Goal: Task Accomplishment & Management: Use online tool/utility

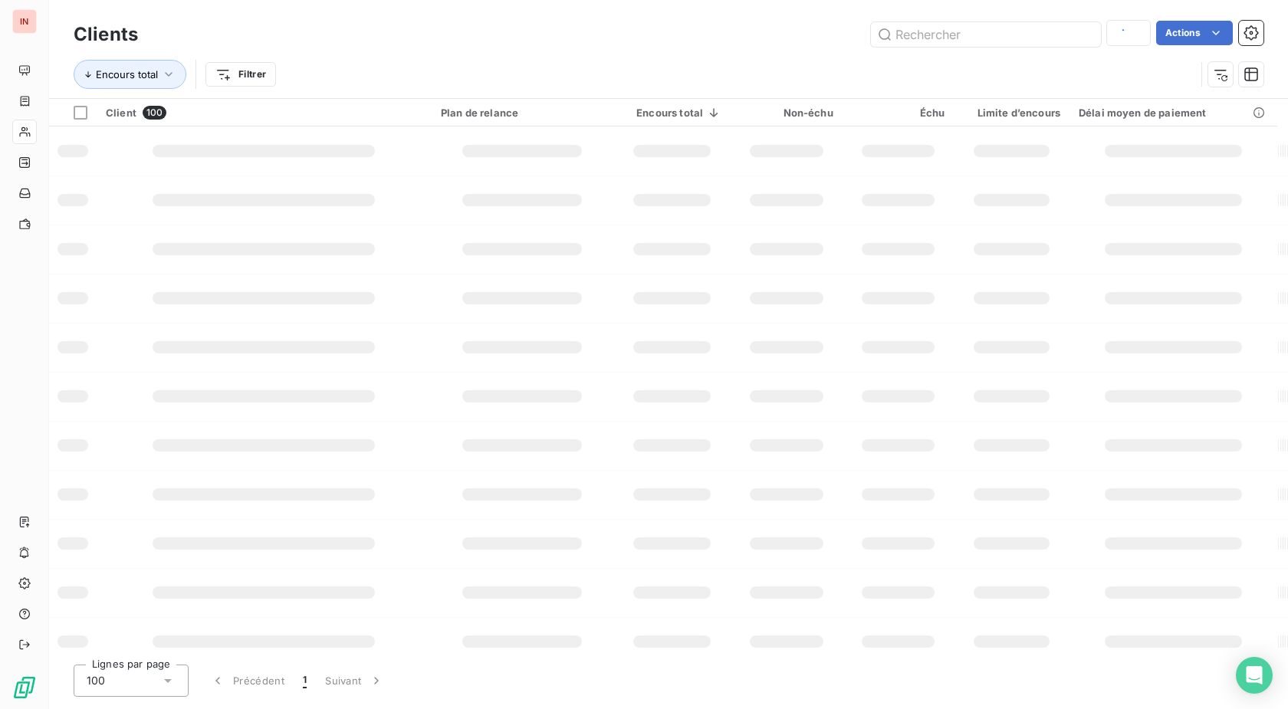
type input "I215008927"
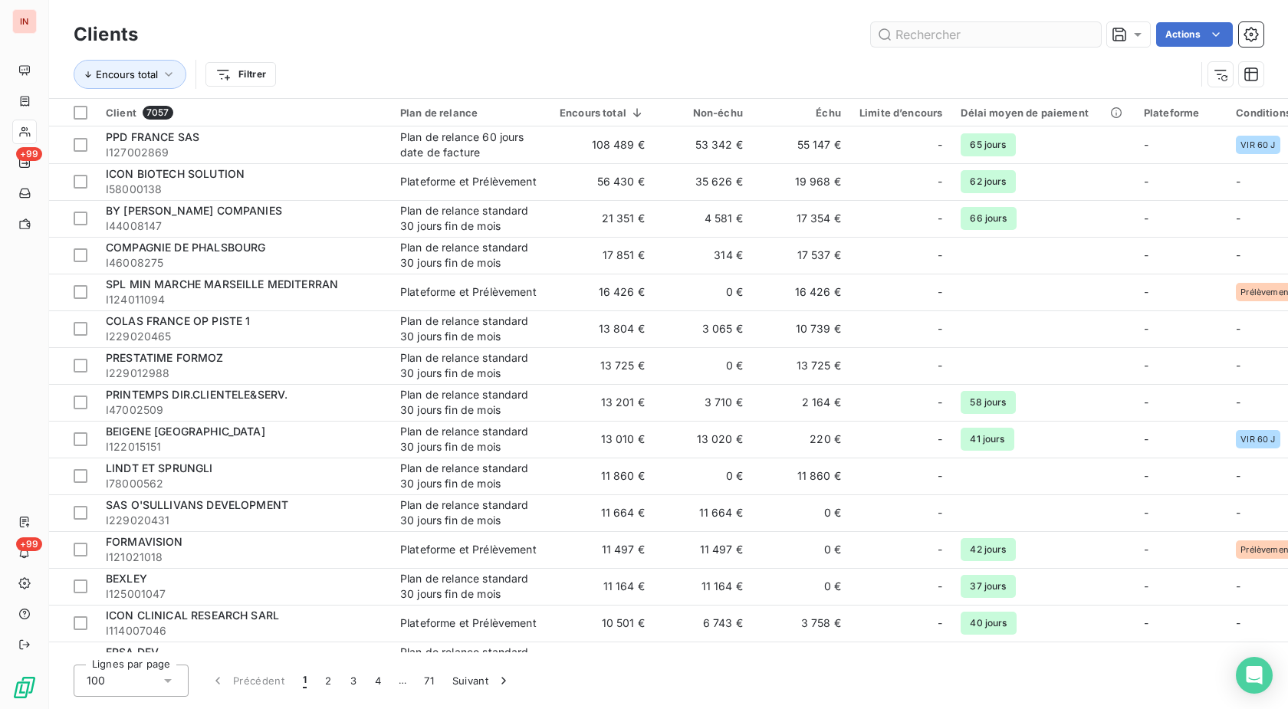
click at [905, 32] on input "text" at bounding box center [986, 34] width 230 height 25
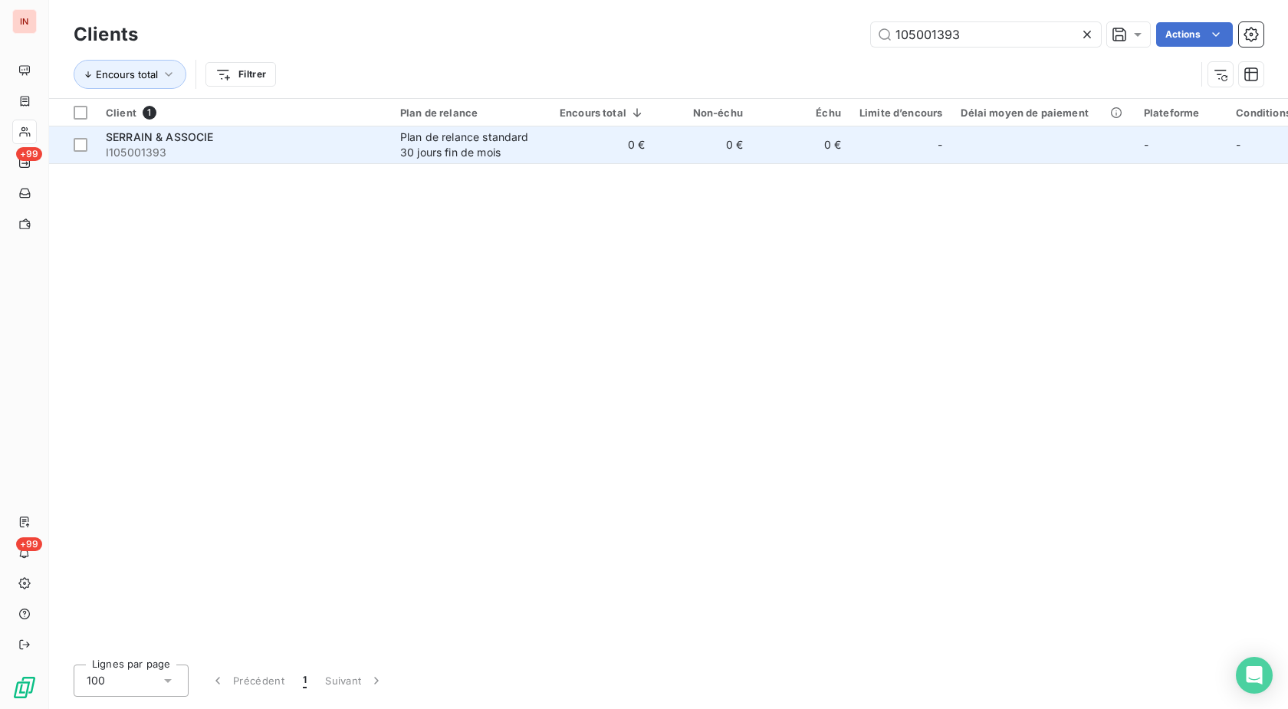
type input "105001393"
click at [362, 142] on div "SERRAIN & ASSOCIE" at bounding box center [244, 137] width 276 height 15
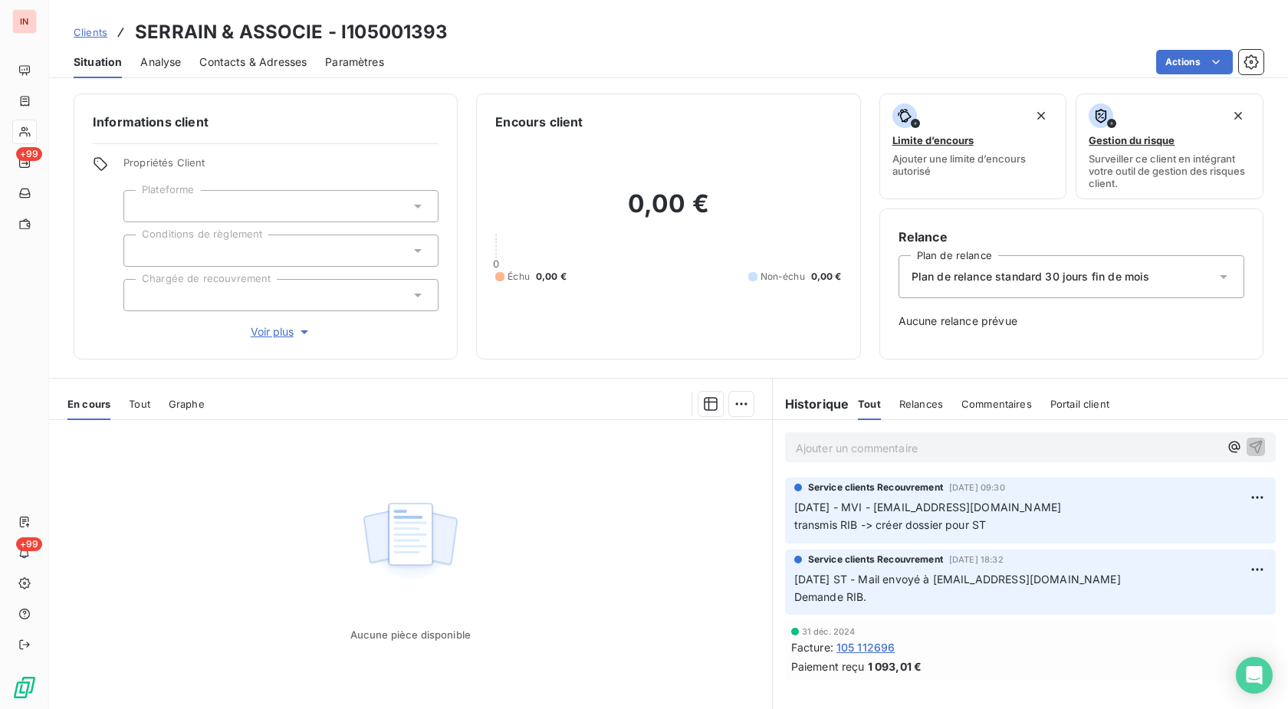
click at [388, 35] on h3 "SERRAIN & ASSOCIE - I105001393" at bounding box center [291, 32] width 313 height 28
copy h3 "I105001393"
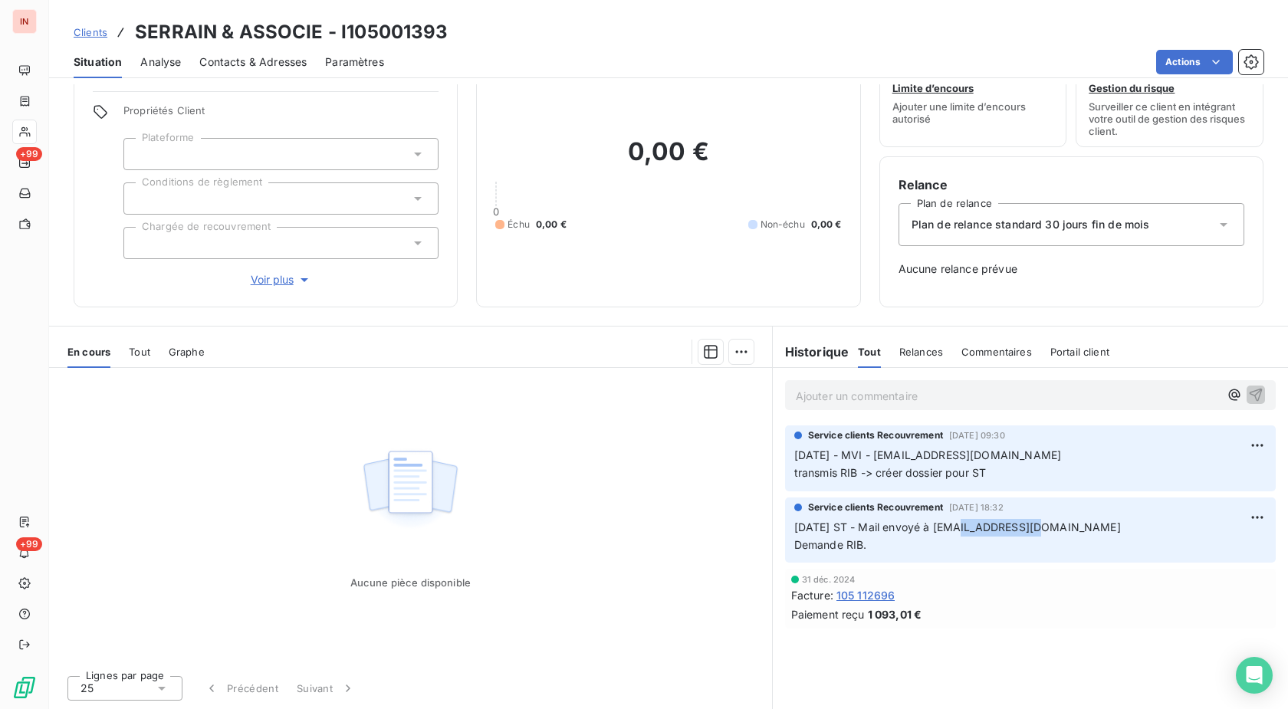
drag, startPoint x: 1018, startPoint y: 528, endPoint x: 950, endPoint y: 530, distance: 68.2
click at [950, 530] on p "[DATE] ST - Mail envoyé à [EMAIL_ADDRESS][DOMAIN_NAME] Demande RIB." at bounding box center [1030, 536] width 472 height 35
click at [221, 61] on span "Contacts & Adresses" at bounding box center [252, 61] width 107 height 15
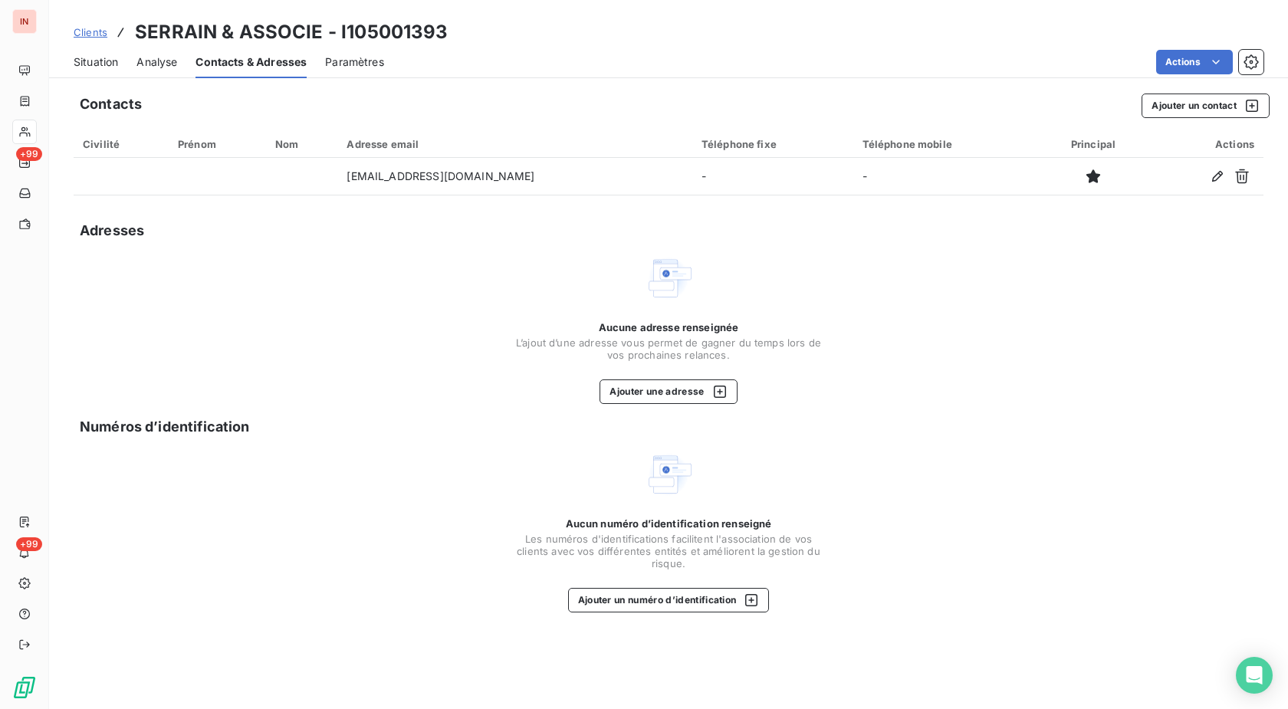
click at [104, 57] on span "Situation" at bounding box center [96, 61] width 44 height 15
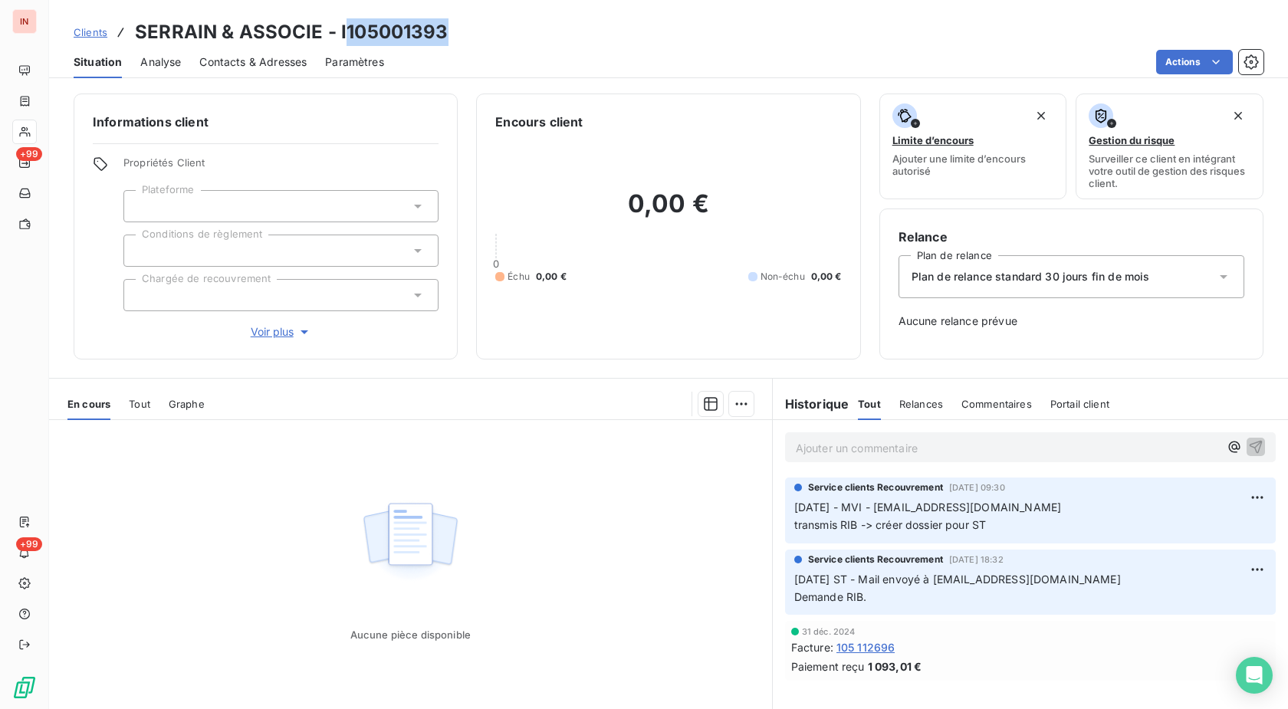
drag, startPoint x: 342, startPoint y: 27, endPoint x: 476, endPoint y: 24, distance: 134.2
click at [476, 24] on div "Clients SERRAIN & ASSOCIE - I105001393" at bounding box center [668, 32] width 1239 height 28
copy h3 "105001393"
drag, startPoint x: 1016, startPoint y: 585, endPoint x: 950, endPoint y: 582, distance: 66.8
click at [950, 582] on p "[DATE] ST - Mail envoyé à [EMAIL_ADDRESS][DOMAIN_NAME] Demande RIB." at bounding box center [1030, 588] width 472 height 35
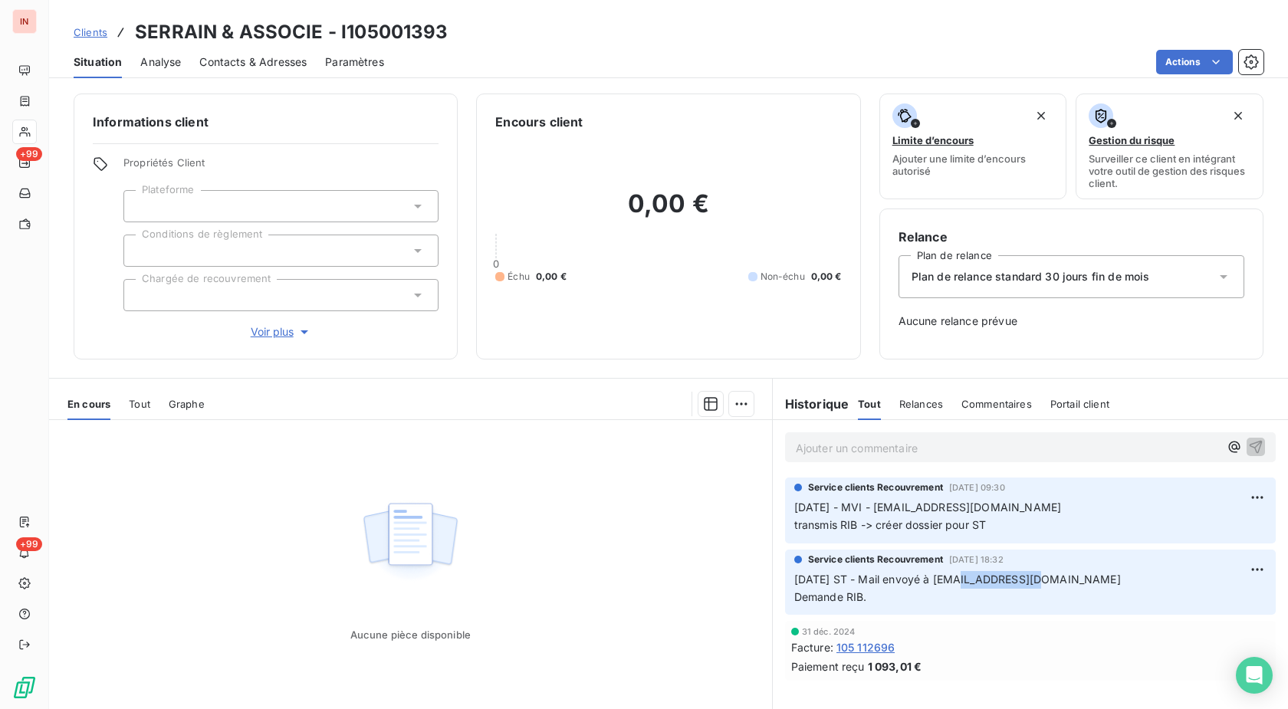
copy span "[EMAIL_ADDRESS][DOMAIN_NAME]"
click at [1016, 580] on p "[DATE] ST - Mail envoyé à [EMAIL_ADDRESS][DOMAIN_NAME] Demande RIB." at bounding box center [1030, 588] width 472 height 35
drag, startPoint x: 1016, startPoint y: 584, endPoint x: 947, endPoint y: 578, distance: 69.3
click at [947, 578] on p "[DATE] ST - Mail envoyé à [EMAIL_ADDRESS][DOMAIN_NAME] Demande RIB." at bounding box center [1030, 588] width 472 height 35
copy span "[EMAIL_ADDRESS][DOMAIN_NAME]"
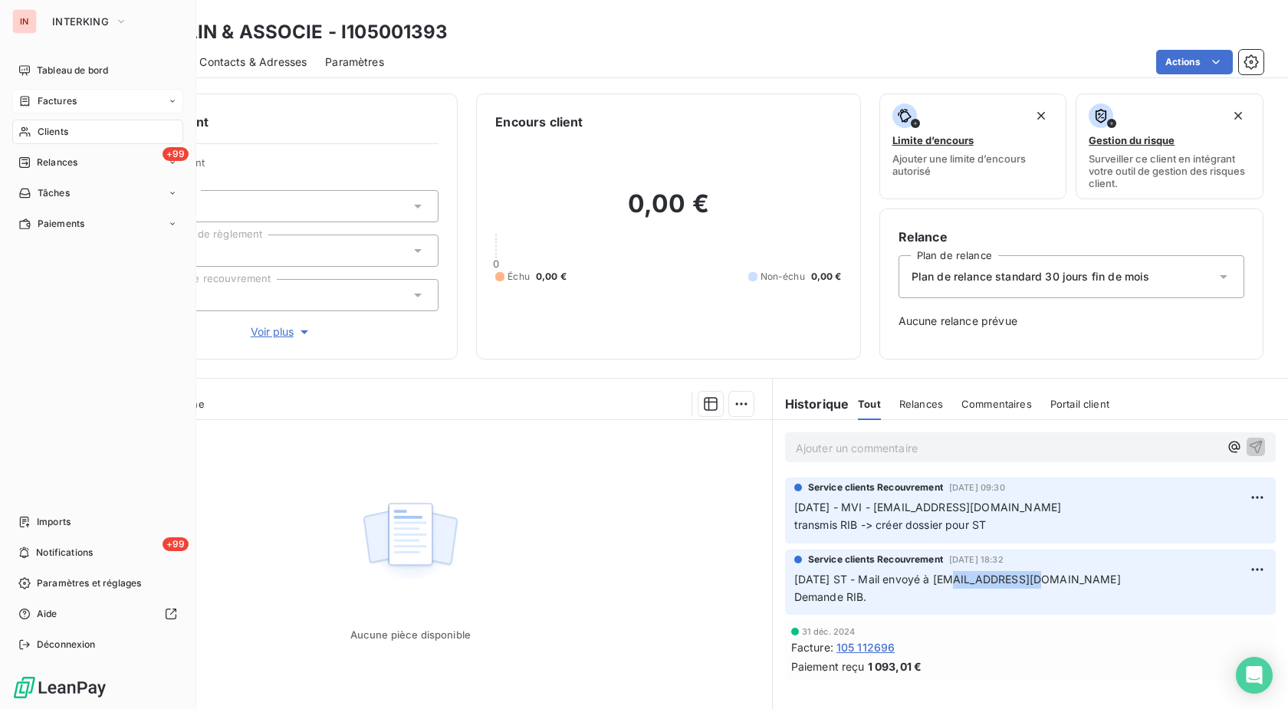
click at [37, 98] on div "Factures" at bounding box center [47, 101] width 58 height 14
click at [63, 194] on span "Clients" at bounding box center [53, 193] width 31 height 14
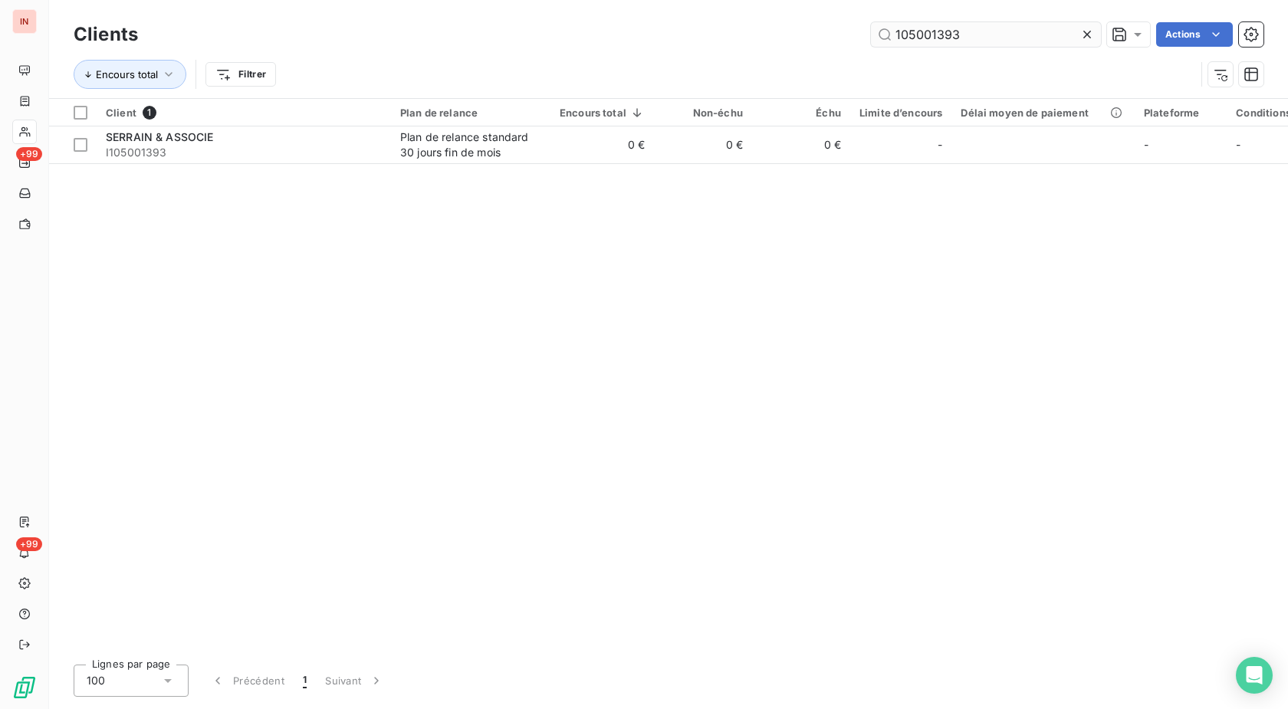
drag, startPoint x: 1040, startPoint y: 41, endPoint x: 714, endPoint y: 53, distance: 326.7
click at [871, 47] on input "105001393" at bounding box center [986, 34] width 230 height 25
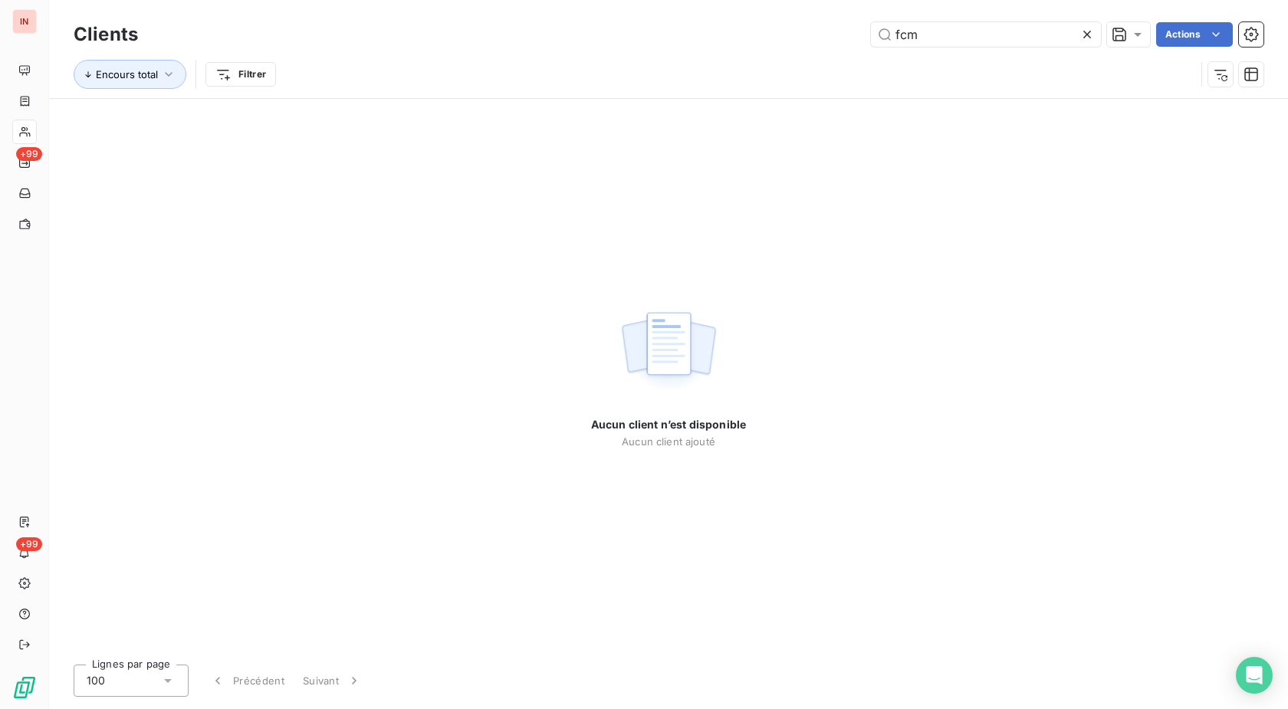
type input "fcm"
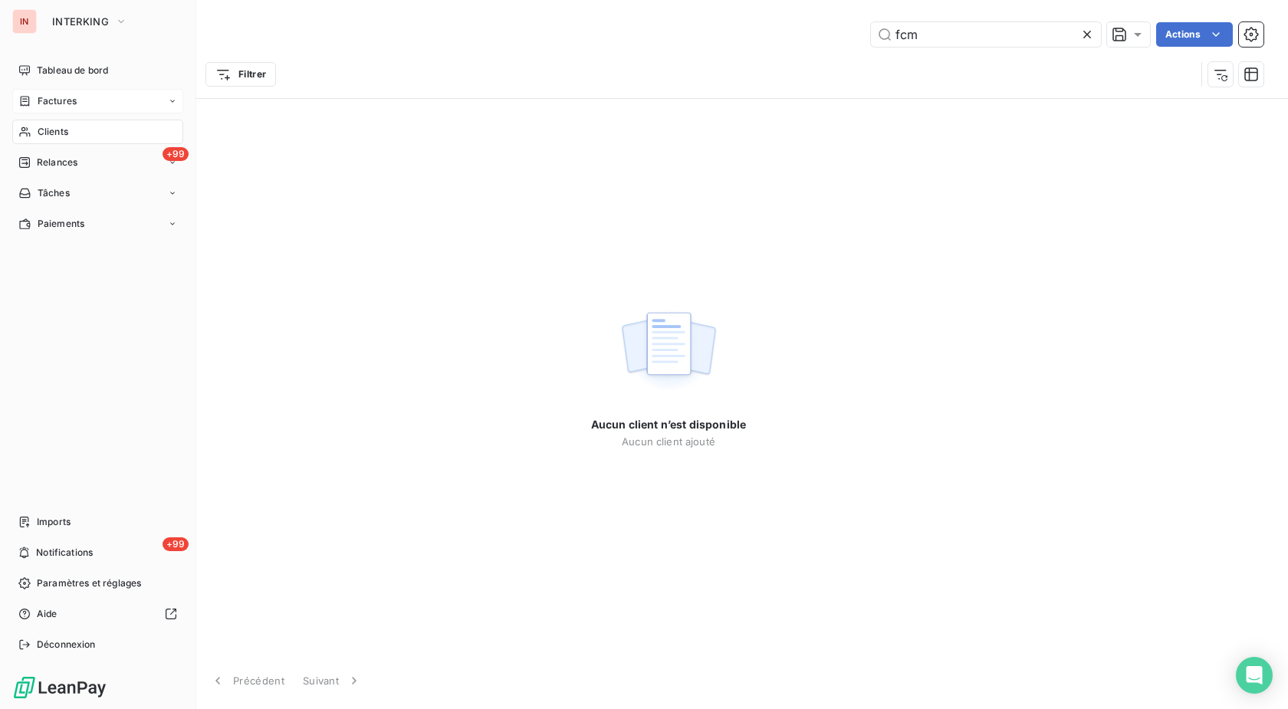
click at [24, 103] on icon at bounding box center [24, 101] width 13 height 12
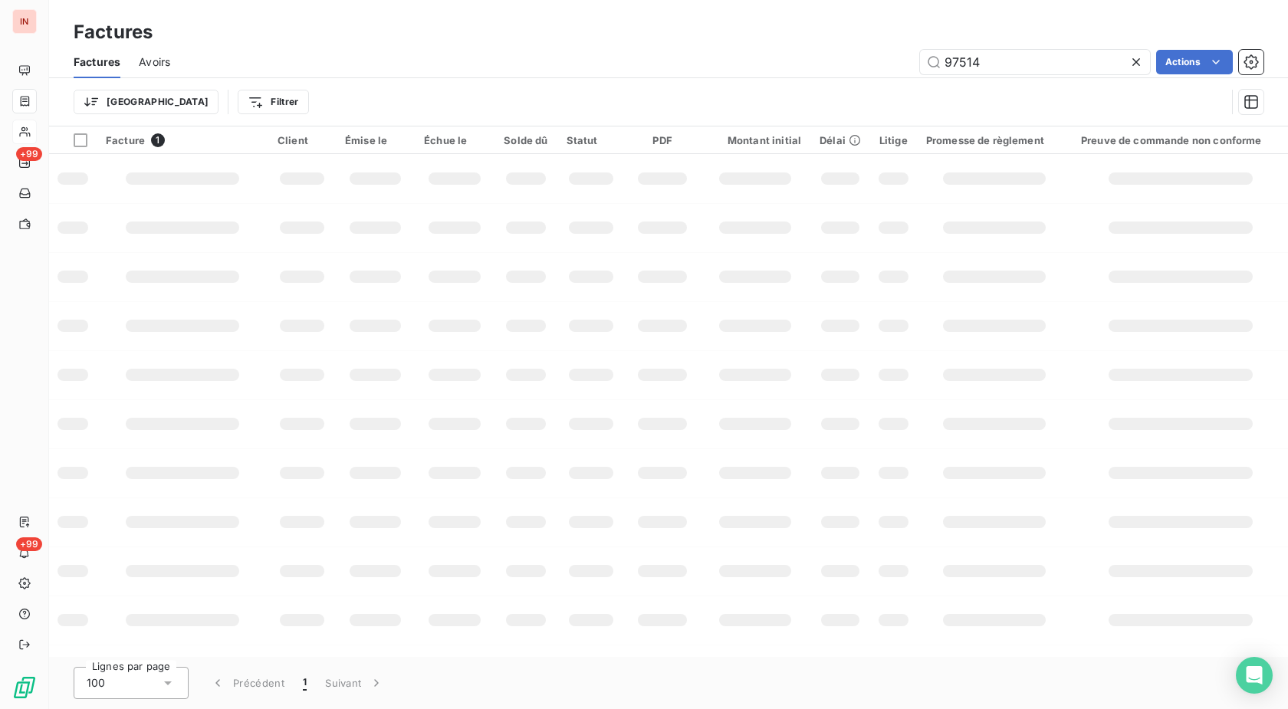
drag, startPoint x: 906, startPoint y: 69, endPoint x: 837, endPoint y: 83, distance: 70.3
click at [920, 74] on input "97514" at bounding box center [1035, 62] width 230 height 25
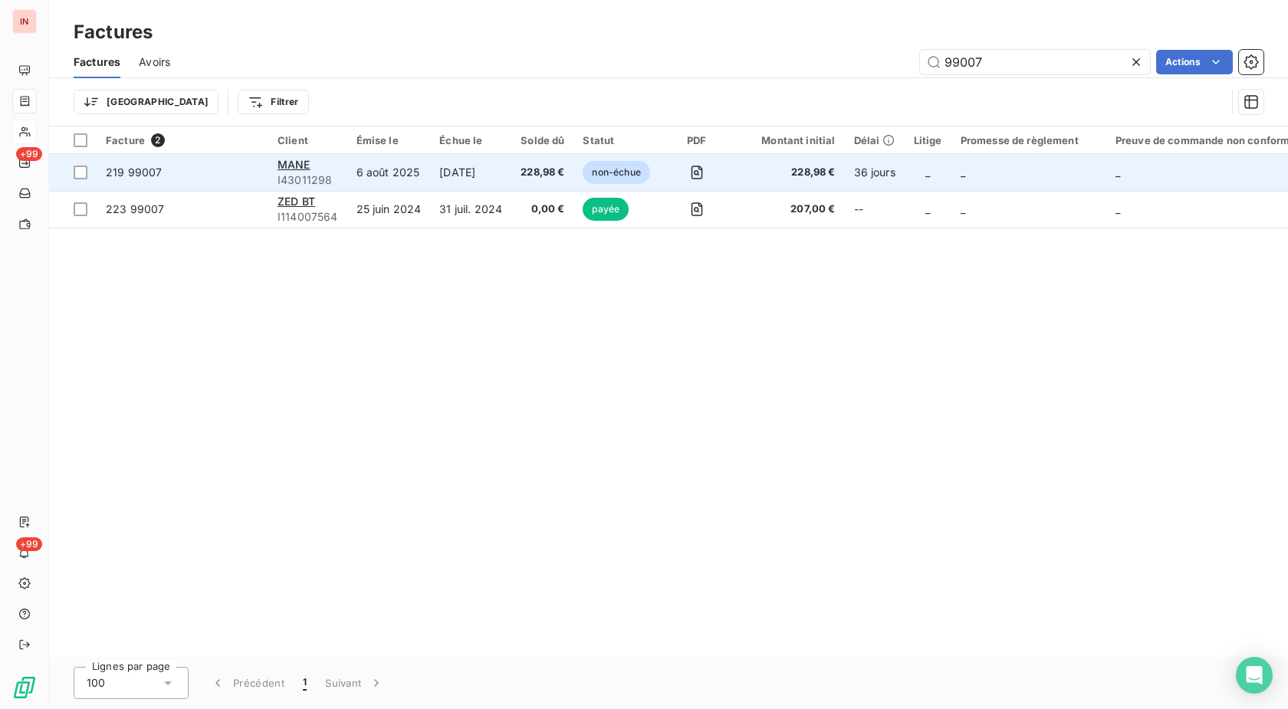
type input "99007"
click at [467, 176] on td "[DATE]" at bounding box center [470, 172] width 81 height 37
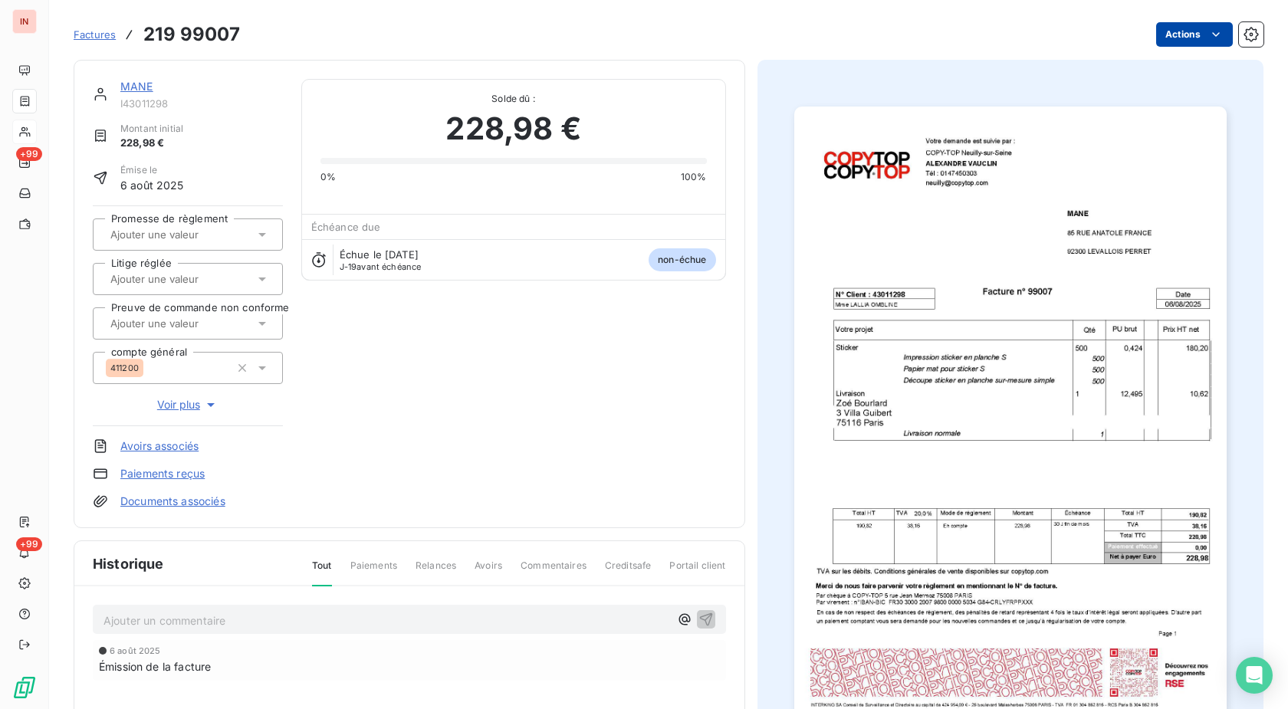
click at [1170, 38] on html "IN +99 +99 Factures 219 99007 Actions MANE I43011298 Montant initial 228,98 € É…" at bounding box center [644, 354] width 1288 height 709
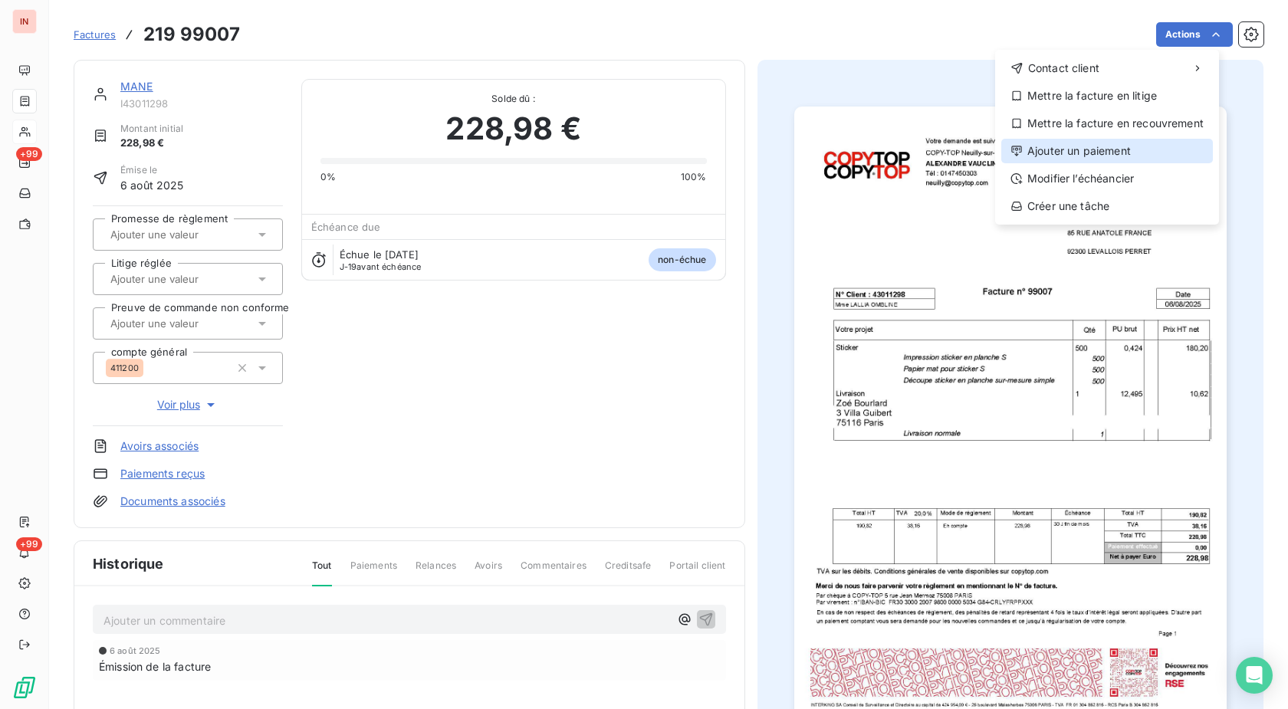
click at [1122, 150] on div "Ajouter un paiement" at bounding box center [1107, 151] width 212 height 25
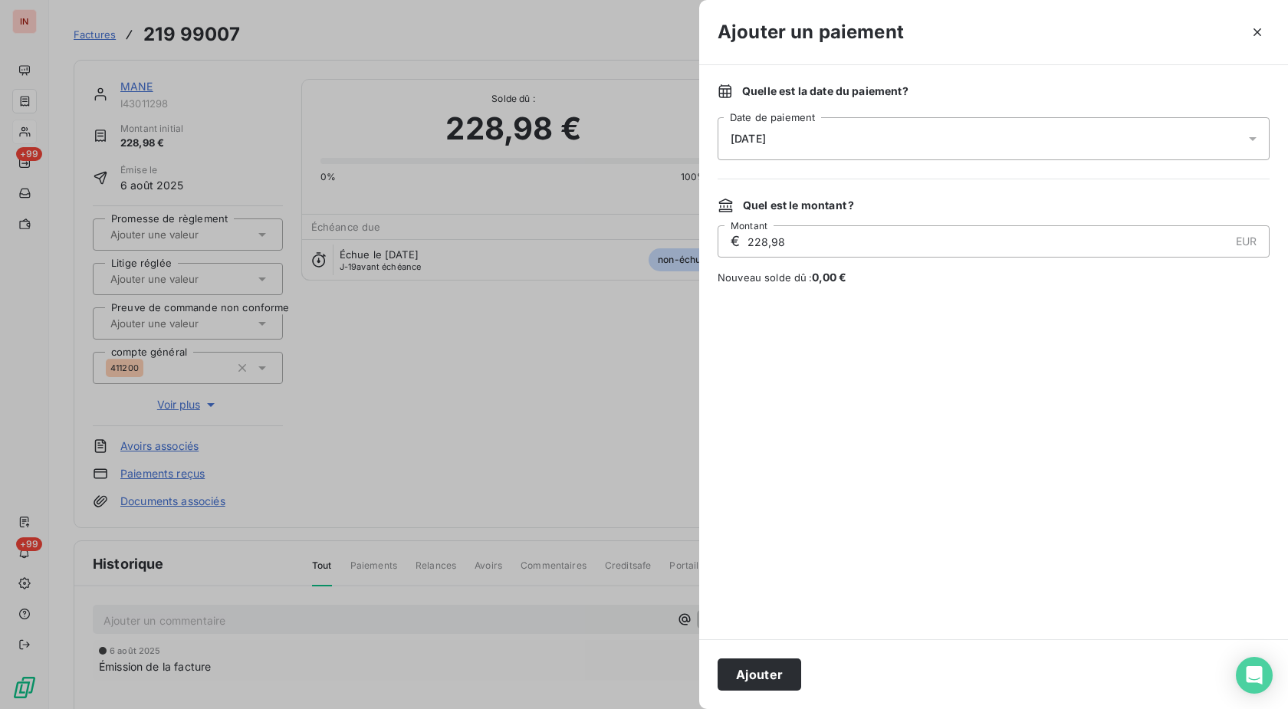
click at [923, 138] on div "[DATE]" at bounding box center [993, 138] width 552 height 43
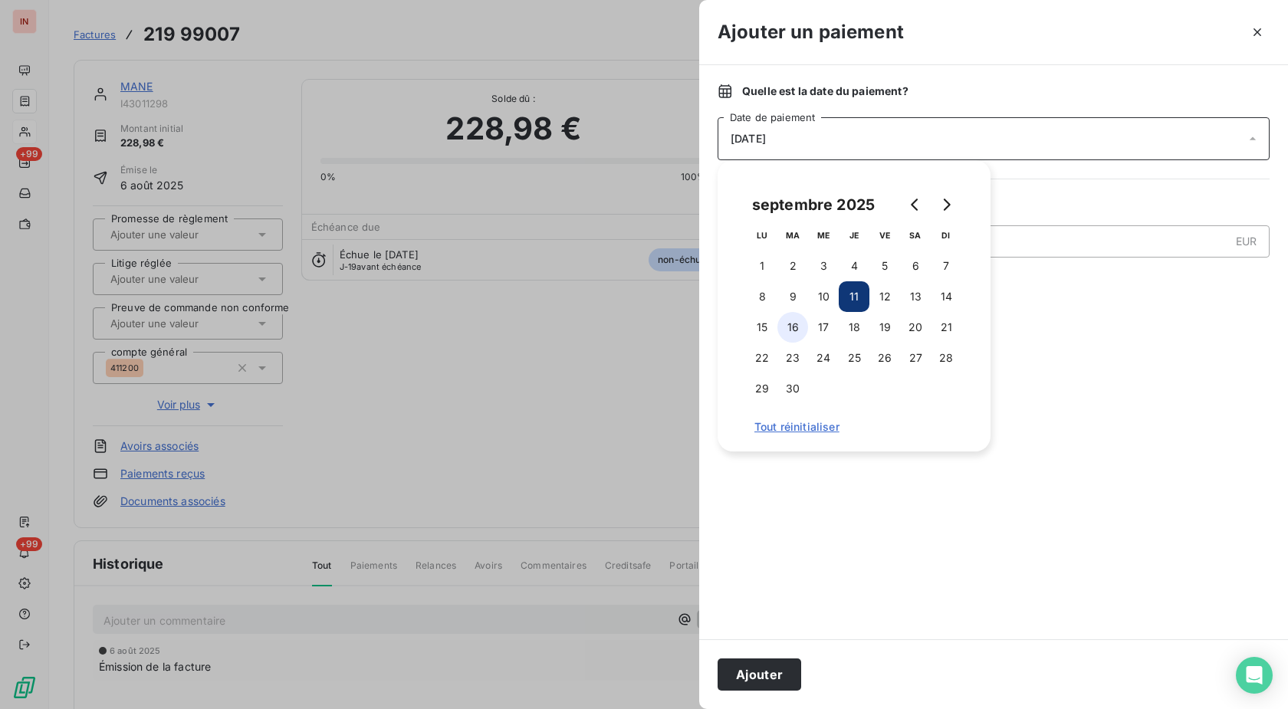
click at [802, 323] on button "16" at bounding box center [792, 327] width 31 height 31
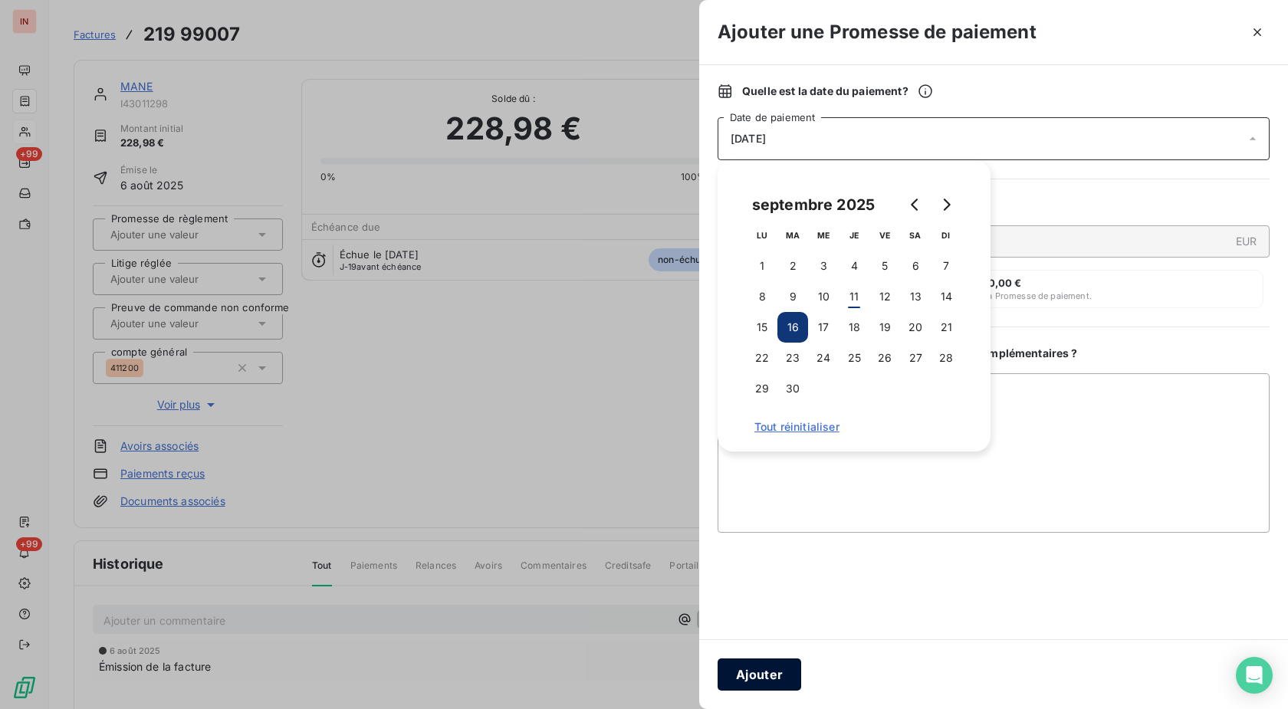
click at [780, 675] on button "Ajouter" at bounding box center [759, 674] width 84 height 32
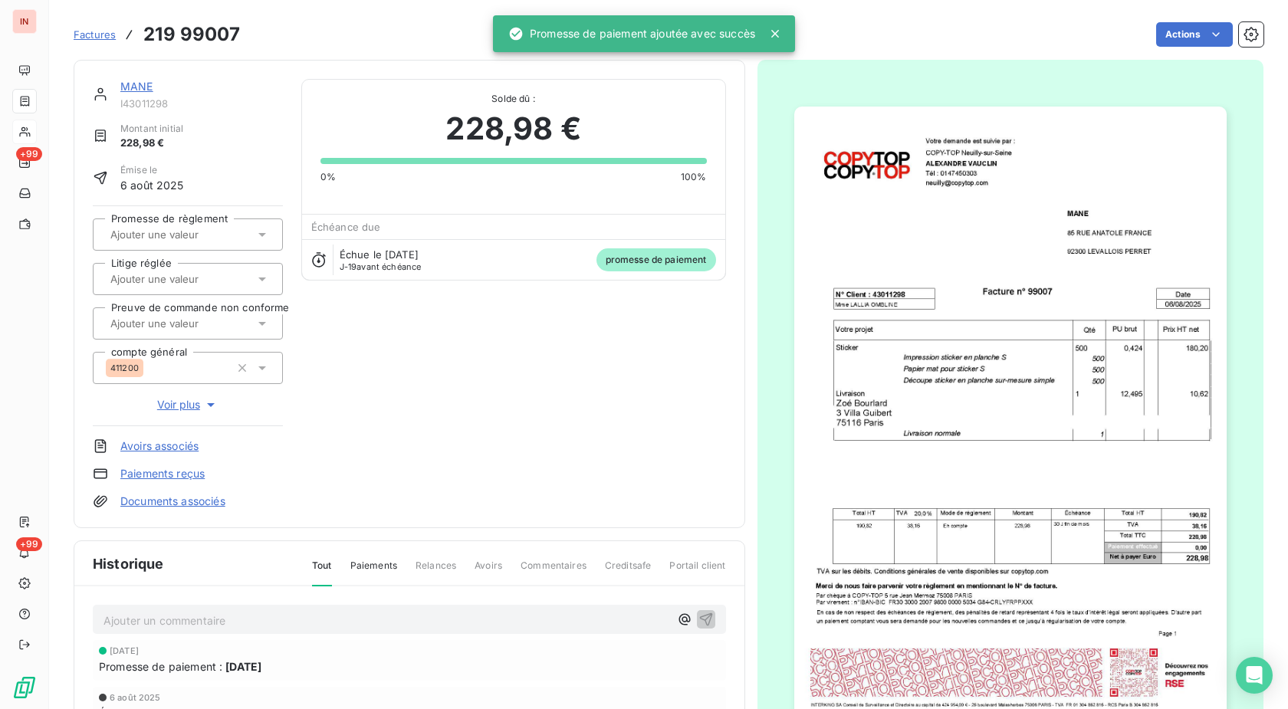
click at [212, 240] on input "text" at bounding box center [186, 235] width 154 height 14
click at [205, 266] on div "Oui" at bounding box center [196, 275] width 147 height 25
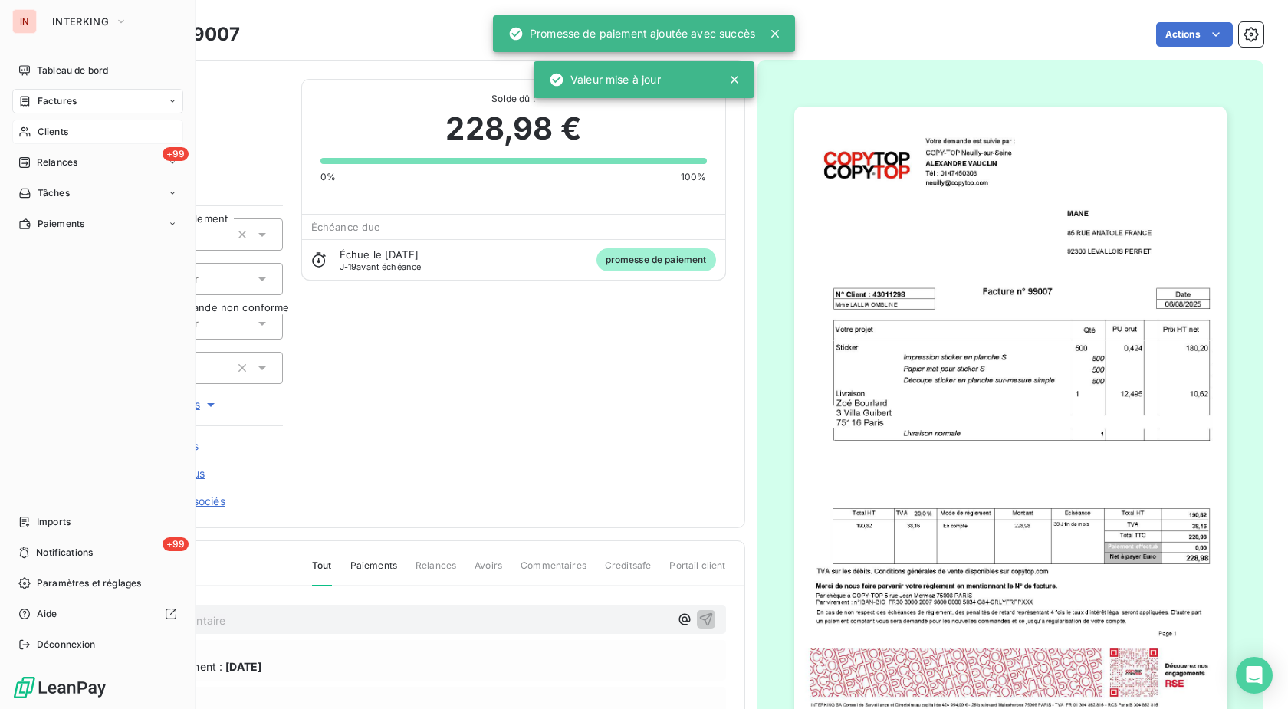
click at [37, 142] on div "Clients" at bounding box center [97, 132] width 171 height 25
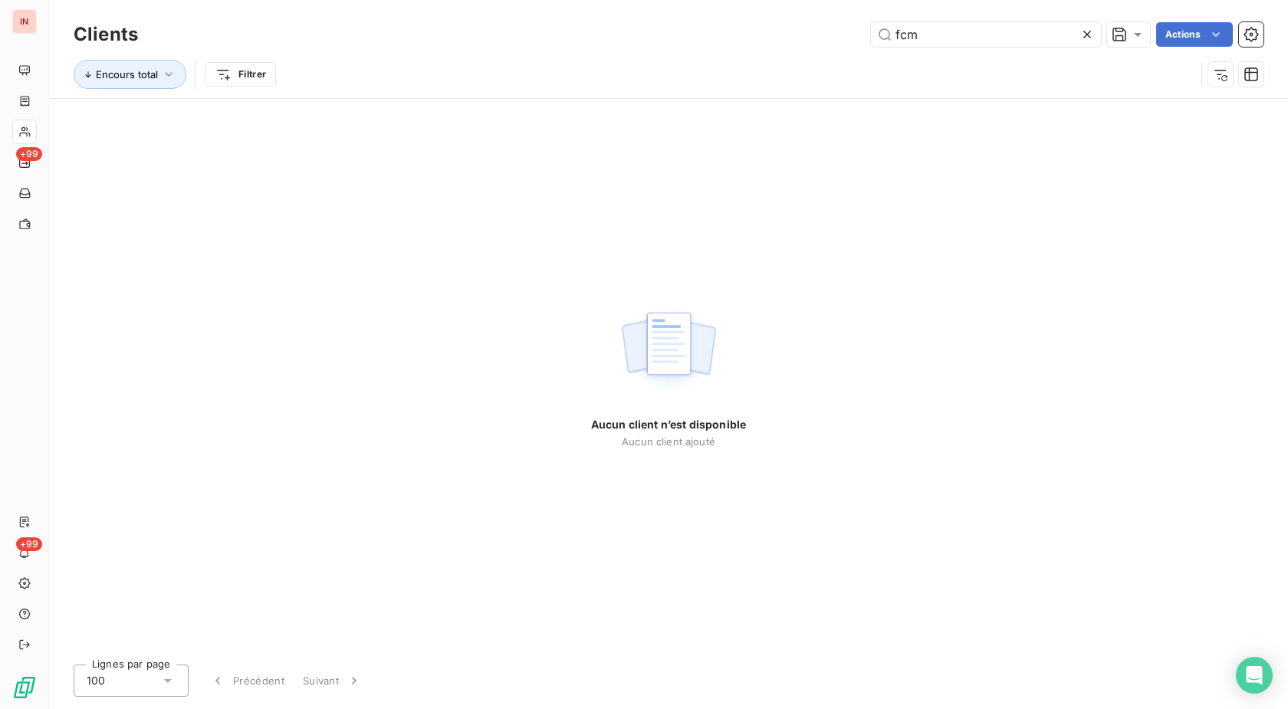
click at [871, 47] on input "fcm" at bounding box center [986, 34] width 230 height 25
drag, startPoint x: 958, startPoint y: 38, endPoint x: 577, endPoint y: 67, distance: 382.0
click at [871, 47] on input "pole me" at bounding box center [986, 34] width 230 height 25
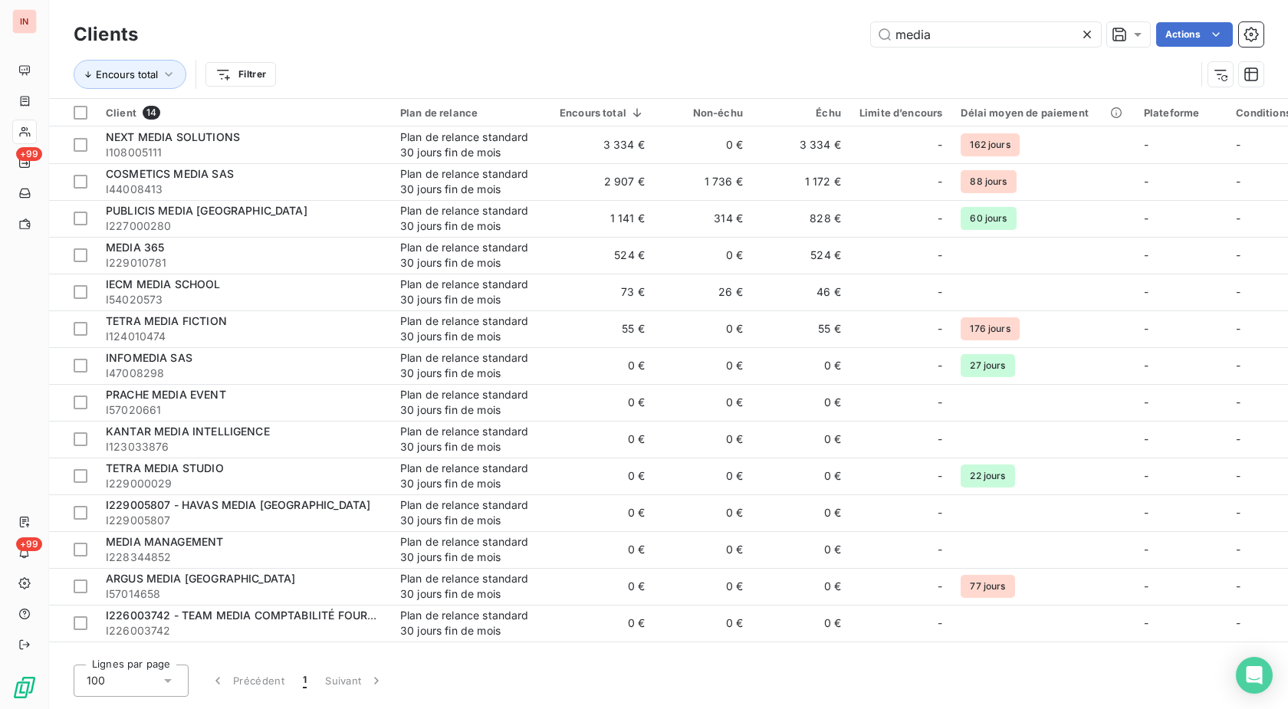
type input "media c"
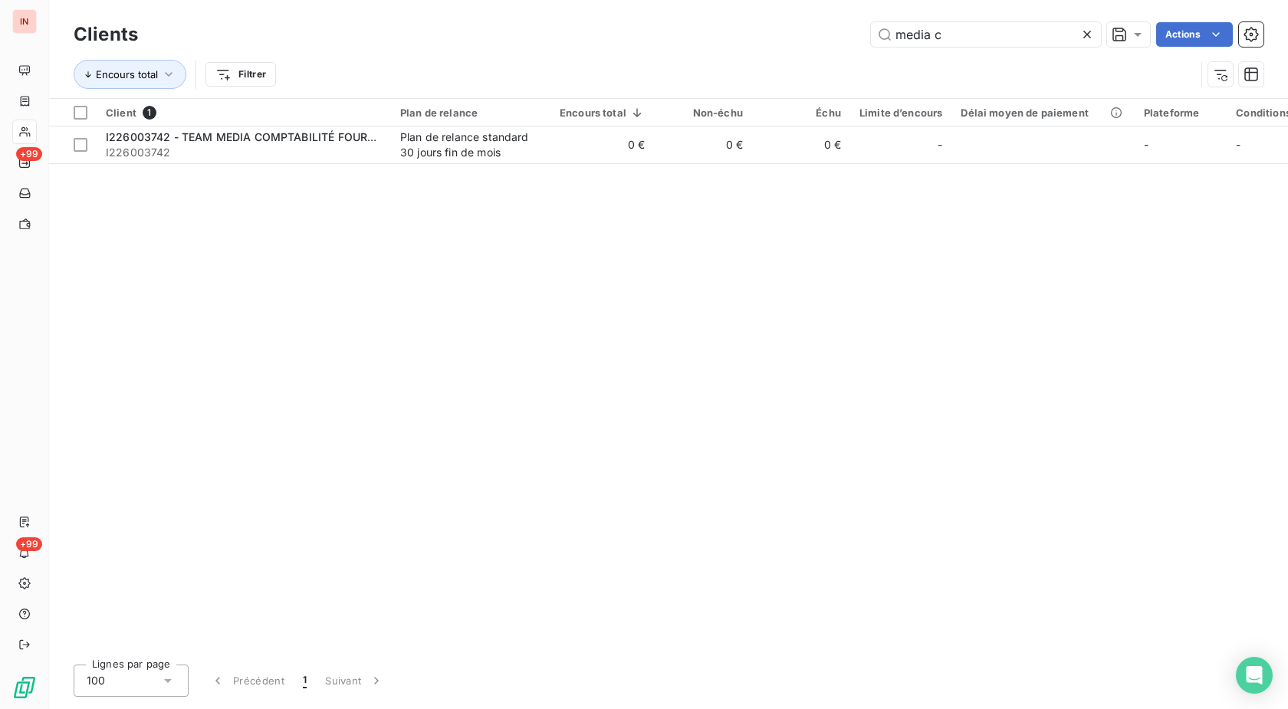
drag, startPoint x: 980, startPoint y: 34, endPoint x: 559, endPoint y: 65, distance: 421.2
click at [871, 47] on input "media c" at bounding box center [986, 34] width 230 height 25
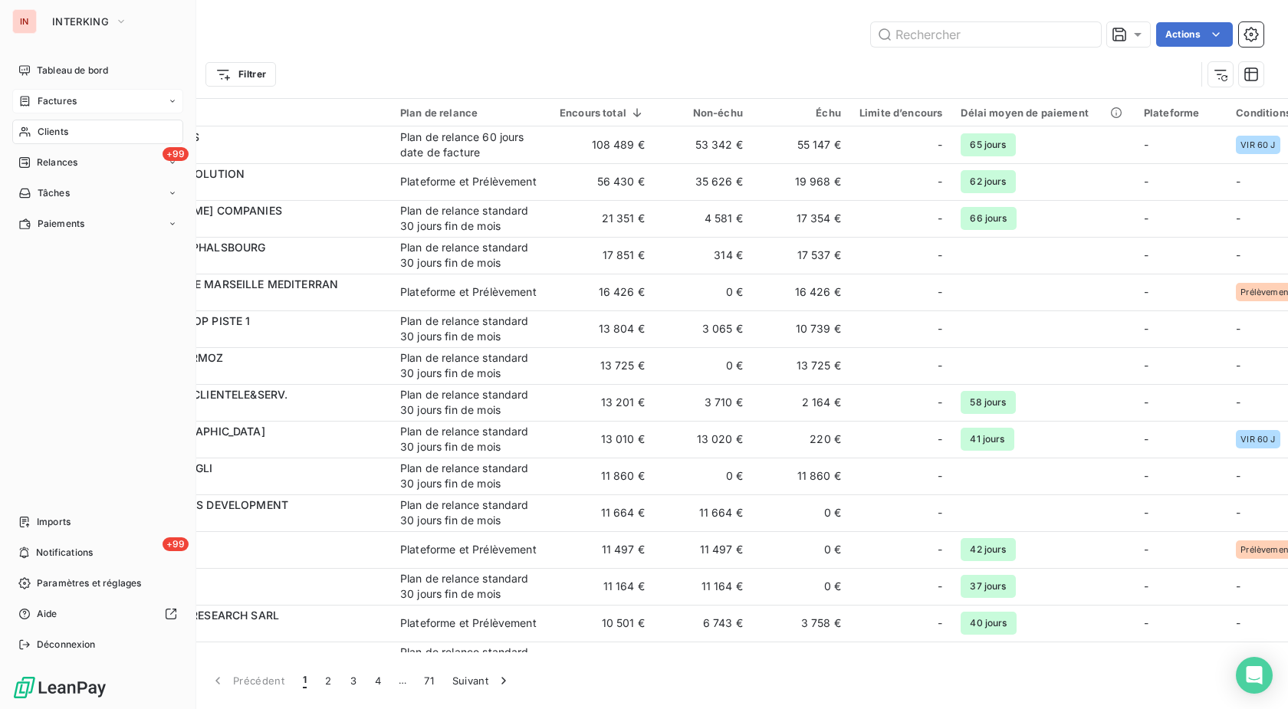
click at [38, 101] on span "Factures" at bounding box center [57, 101] width 39 height 14
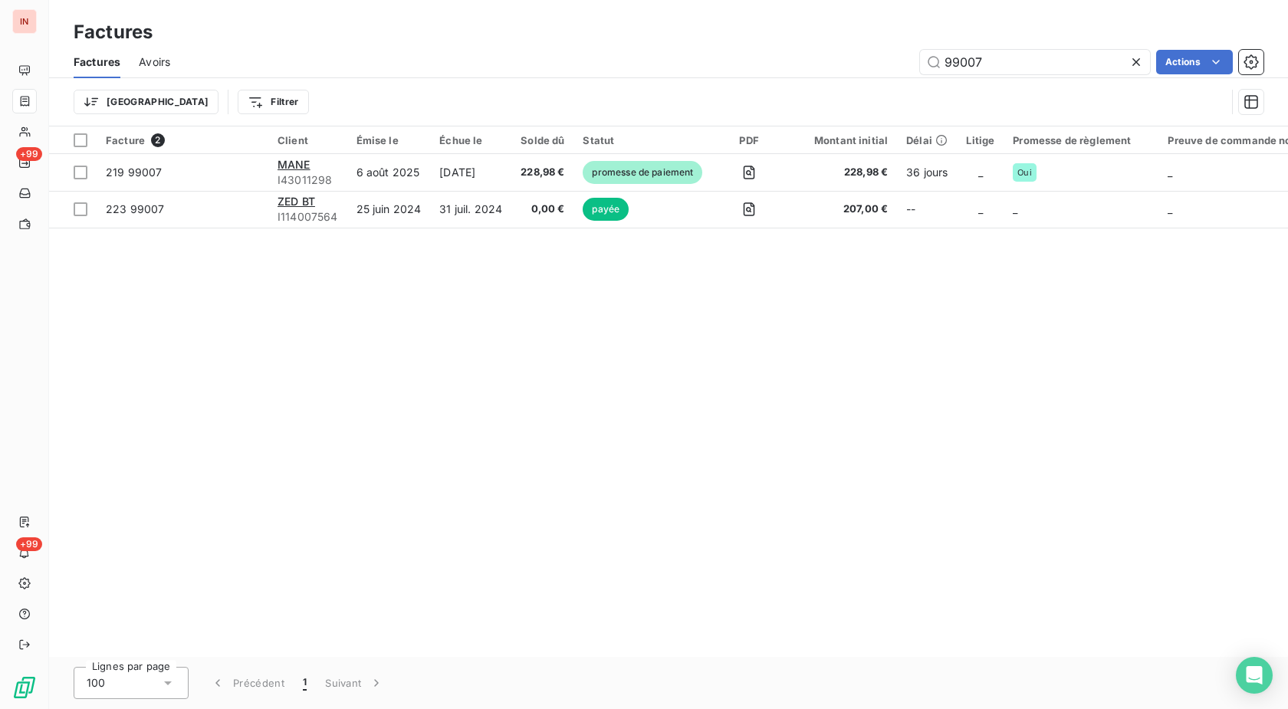
drag, startPoint x: 1006, startPoint y: 59, endPoint x: 807, endPoint y: 88, distance: 201.4
click at [920, 74] on input "99007" at bounding box center [1035, 62] width 230 height 25
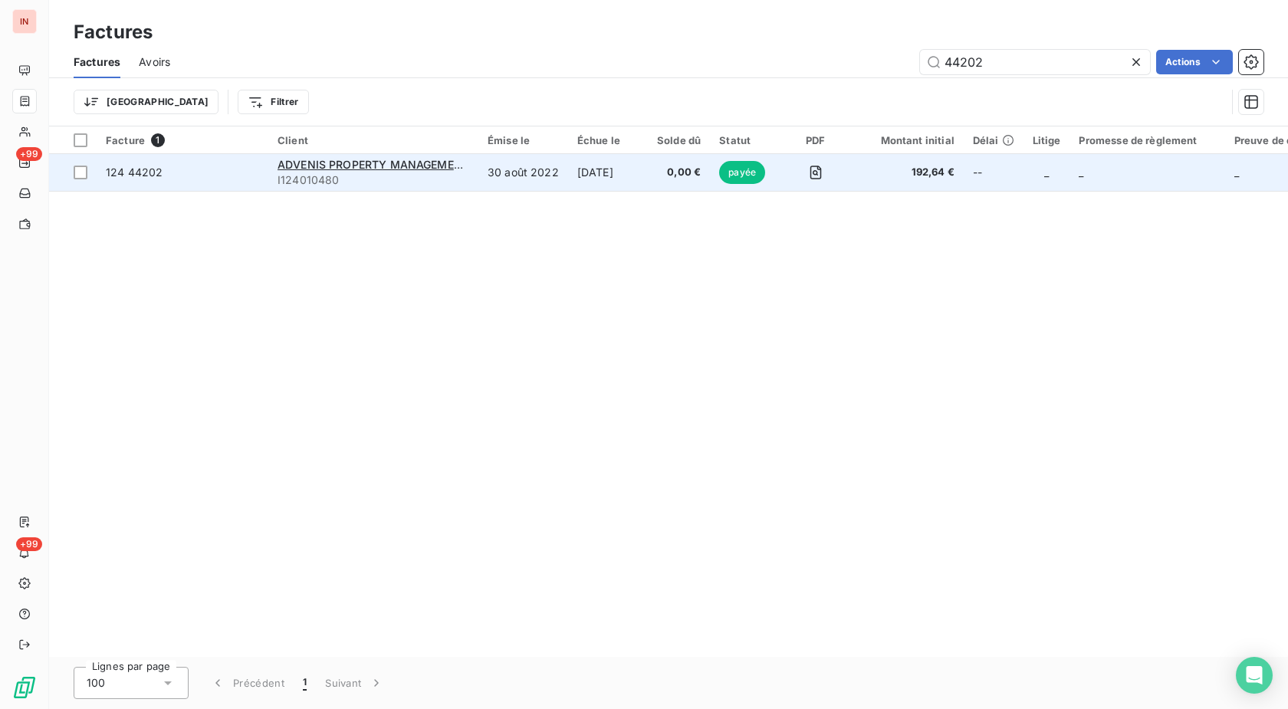
type input "44202"
click at [589, 176] on td "[DATE]" at bounding box center [608, 172] width 80 height 37
